Goal: Find specific page/section: Find specific page/section

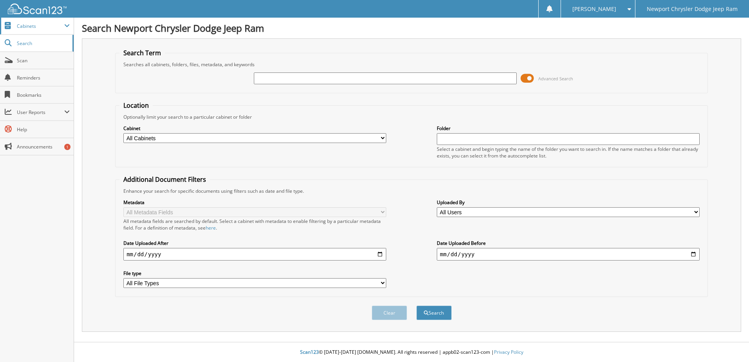
click at [50, 29] on span "Cabinets" at bounding box center [37, 26] width 74 height 17
click at [68, 25] on span at bounding box center [66, 26] width 5 height 6
type input "103347"
click at [526, 77] on span at bounding box center [527, 79] width 13 height 12
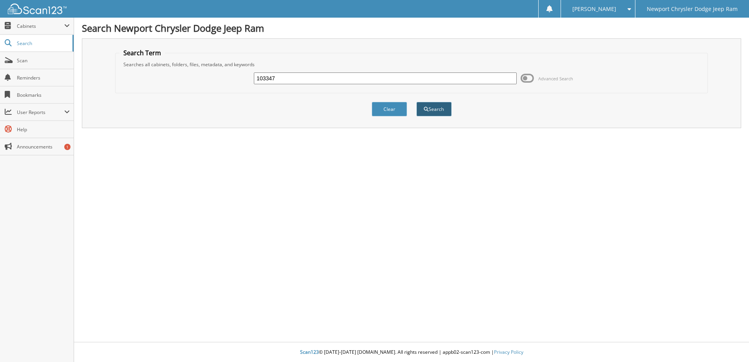
click at [434, 106] on button "Search" at bounding box center [434, 109] width 35 height 15
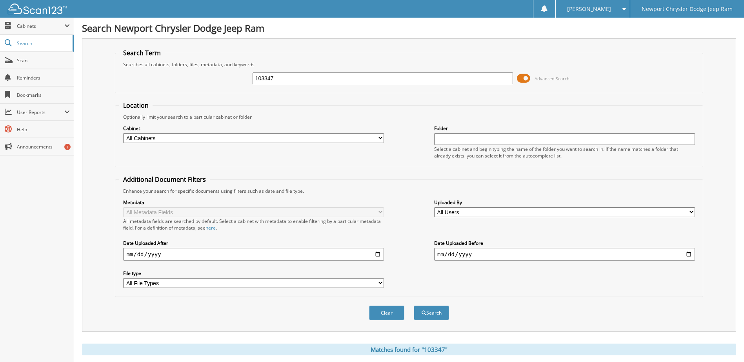
drag, startPoint x: 290, startPoint y: 71, endPoint x: 229, endPoint y: 74, distance: 61.7
click at [229, 74] on div "103347 Advanced Search" at bounding box center [408, 78] width 579 height 21
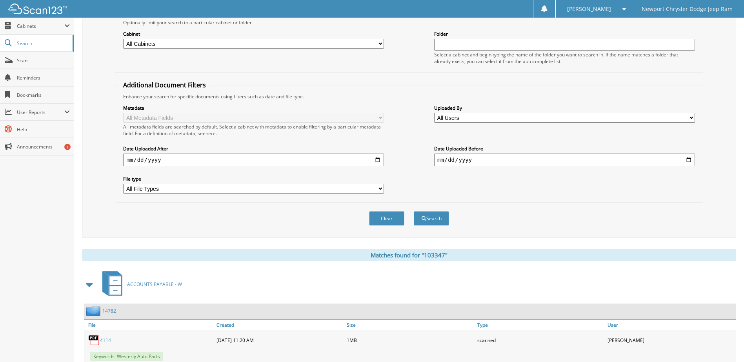
scroll to position [182, 0]
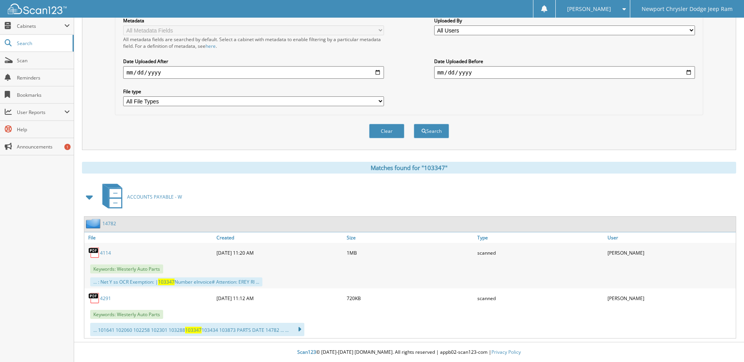
click at [96, 249] on img at bounding box center [94, 253] width 12 height 12
click at [93, 250] on img at bounding box center [94, 253] width 12 height 12
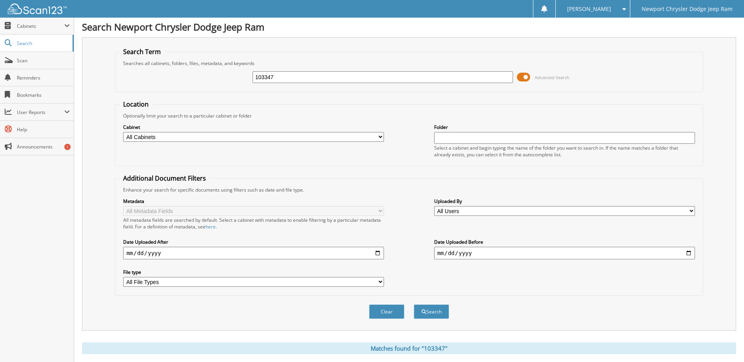
scroll to position [0, 0]
click at [43, 25] on span "Cabinets" at bounding box center [40, 26] width 47 height 7
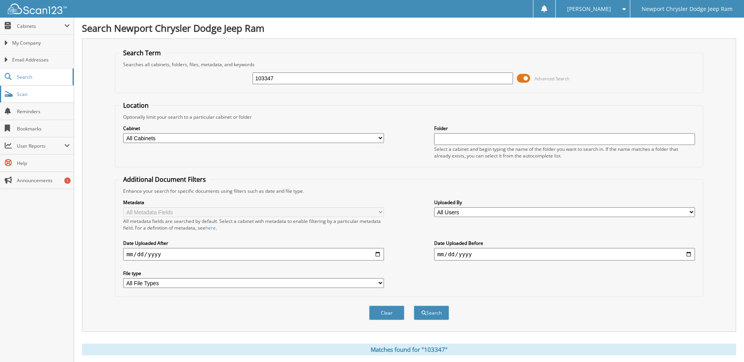
click at [63, 93] on span "Scan" at bounding box center [43, 94] width 53 height 7
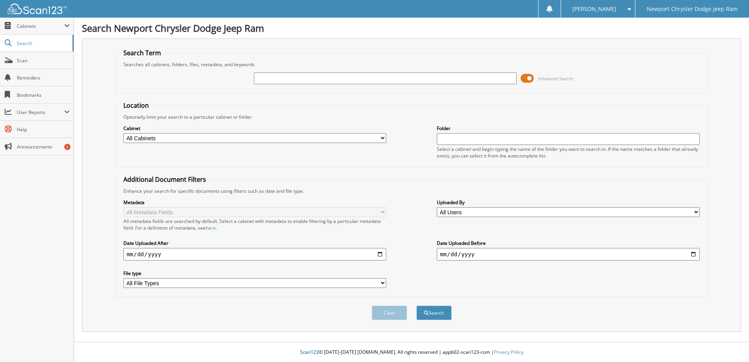
click at [293, 77] on input "text" at bounding box center [385, 79] width 263 height 12
click at [326, 47] on div "Search Term Searches all cabinets, folders, files, metadata, and keywords Advan…" at bounding box center [412, 185] width 660 height 294
click at [301, 80] on input "text" at bounding box center [385, 79] width 263 height 12
type input "103347"
click at [434, 311] on button "Search" at bounding box center [434, 313] width 35 height 15
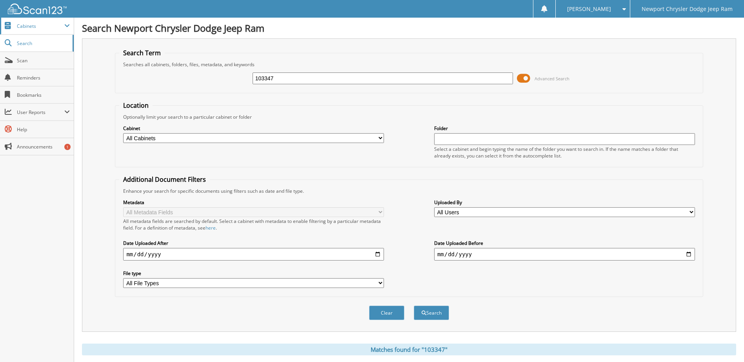
click at [65, 24] on span at bounding box center [66, 26] width 5 height 6
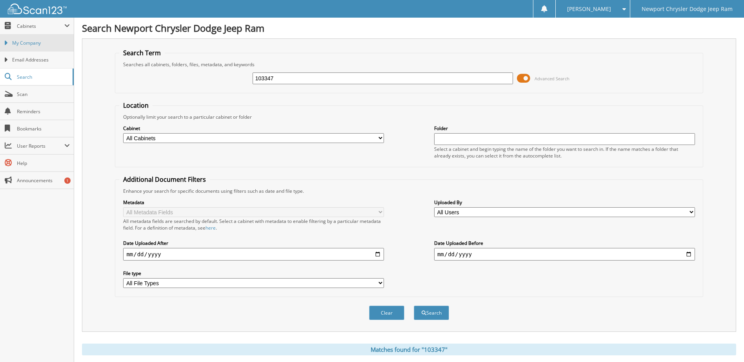
click at [55, 46] on span "My Company" at bounding box center [41, 43] width 58 height 7
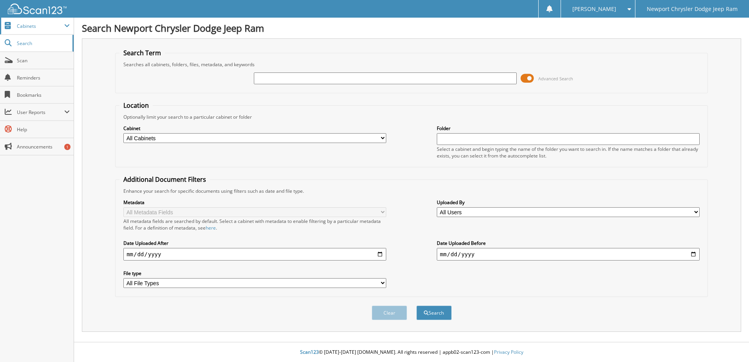
click at [65, 25] on span "Cabinets" at bounding box center [37, 26] width 74 height 17
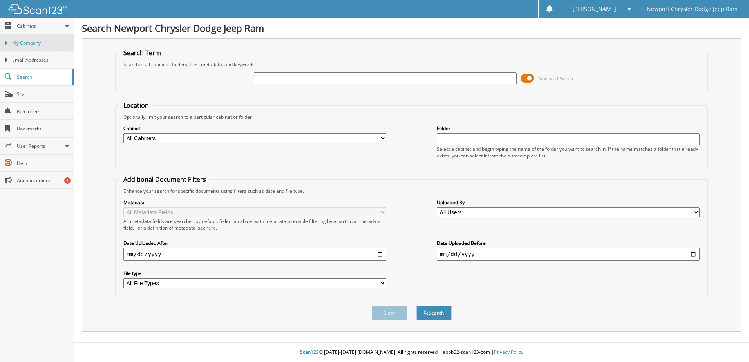
click at [48, 40] on span "My Company" at bounding box center [41, 43] width 58 height 7
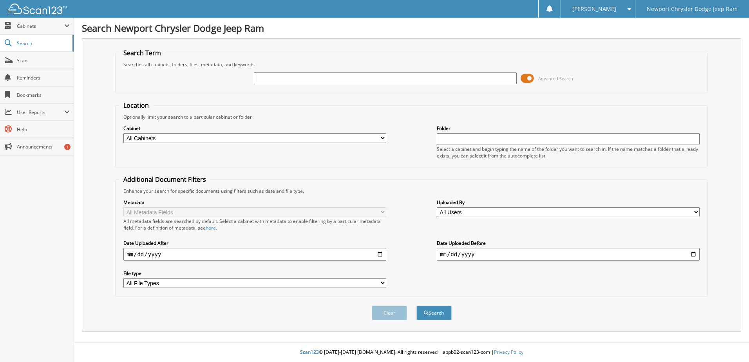
click at [381, 136] on select "All Cabinets ACCOUNTS PAYABLE ACCOUNTS PAYABLE - W CAR DEALS CAR DEALS - W PART…" at bounding box center [254, 138] width 263 height 10
select select "36357"
click at [123, 133] on select "All Cabinets ACCOUNTS PAYABLE ACCOUNTS PAYABLE - W CAR DEALS CAR DEALS - W PART…" at bounding box center [254, 138] width 263 height 10
click at [298, 80] on input "text" at bounding box center [385, 79] width 263 height 12
type input "103347"
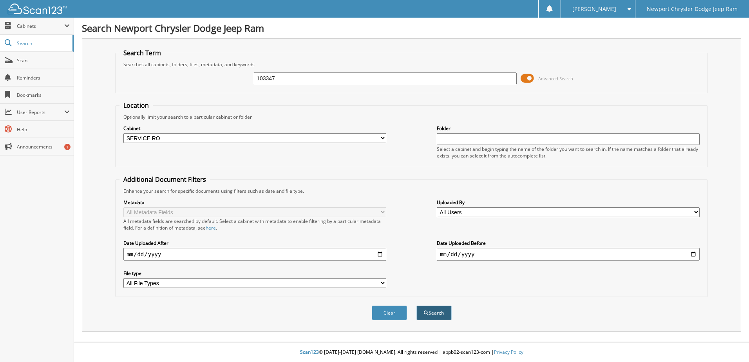
click at [439, 317] on button "Search" at bounding box center [434, 313] width 35 height 15
click at [30, 63] on span "Scan" at bounding box center [43, 60] width 53 height 7
type input "4"
type input "103350"
click at [438, 312] on button "Search" at bounding box center [434, 313] width 35 height 15
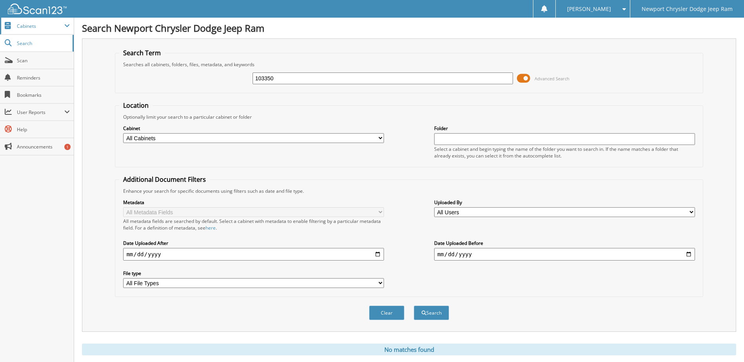
click at [31, 23] on span "Cabinets" at bounding box center [40, 26] width 47 height 7
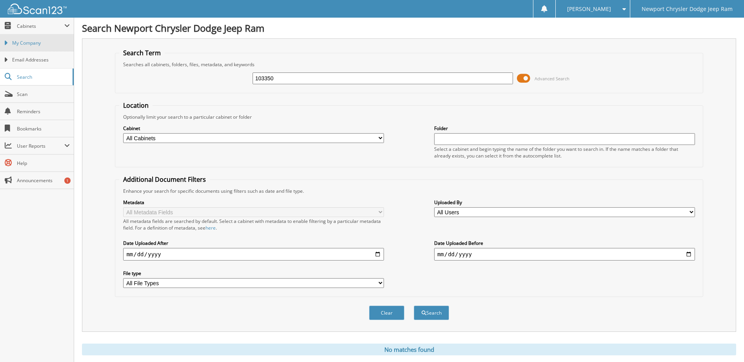
click at [54, 43] on span "My Company" at bounding box center [41, 43] width 58 height 7
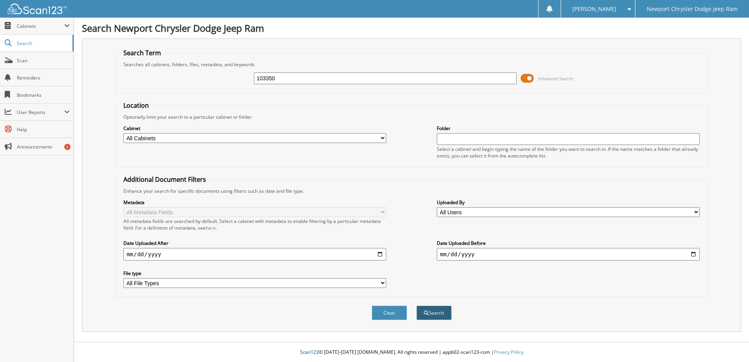
type input "103350"
click at [443, 313] on button "Search" at bounding box center [434, 313] width 35 height 15
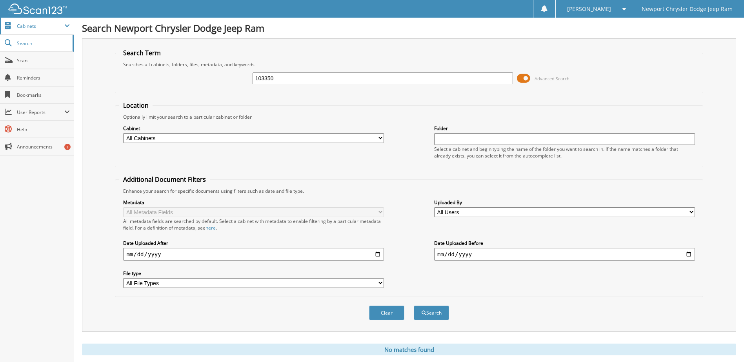
click at [39, 27] on span "Cabinets" at bounding box center [40, 26] width 47 height 7
click at [59, 23] on span "Cabinets" at bounding box center [40, 26] width 47 height 7
click at [47, 64] on link "Scan" at bounding box center [37, 60] width 74 height 17
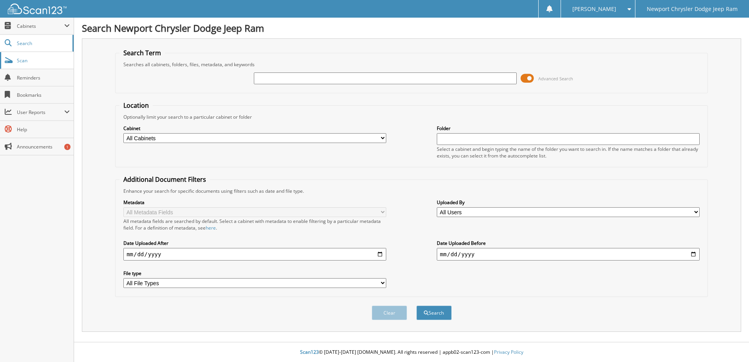
click at [31, 66] on link "Scan" at bounding box center [37, 60] width 74 height 17
click at [38, 32] on span "Cabinets" at bounding box center [37, 26] width 74 height 17
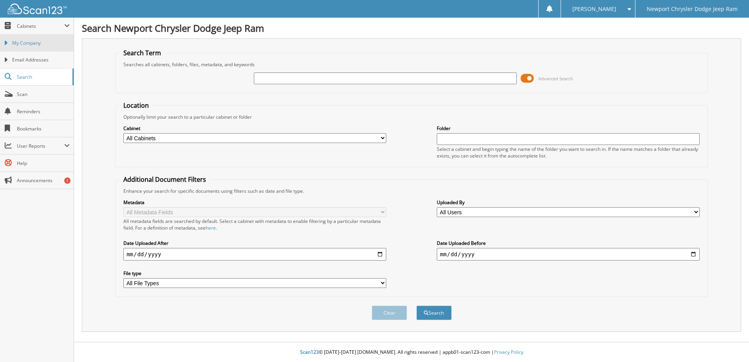
click at [31, 45] on span "My Company" at bounding box center [41, 43] width 58 height 7
